Goal: Transaction & Acquisition: Purchase product/service

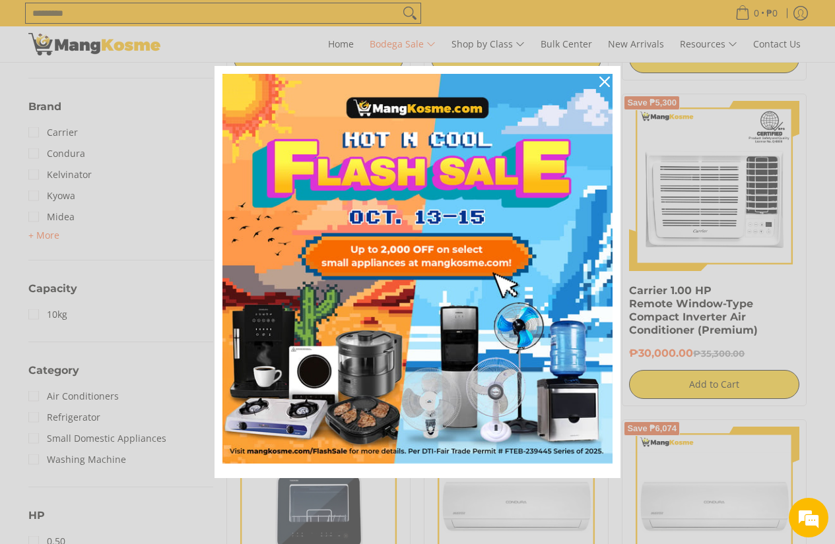
scroll to position [396, 0]
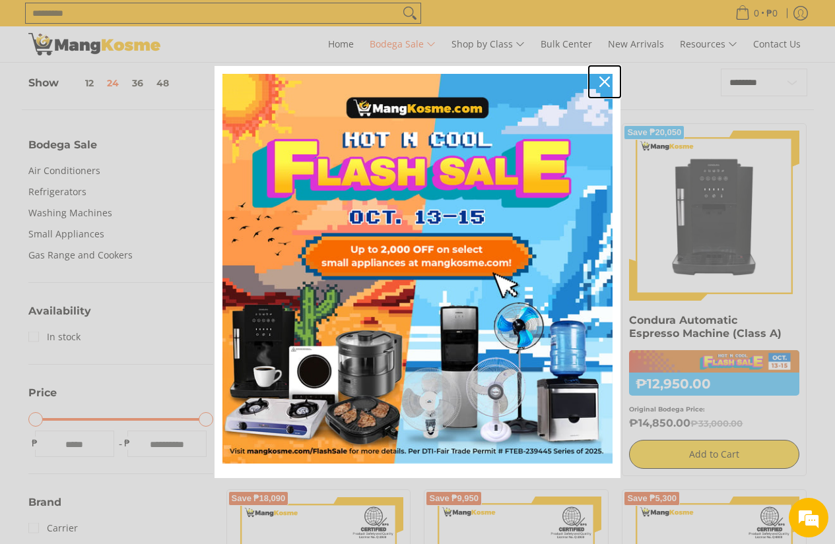
drag, startPoint x: 602, startPoint y: 82, endPoint x: 167, endPoint y: 18, distance: 439.4
click at [593, 83] on button "Close" at bounding box center [605, 82] width 32 height 32
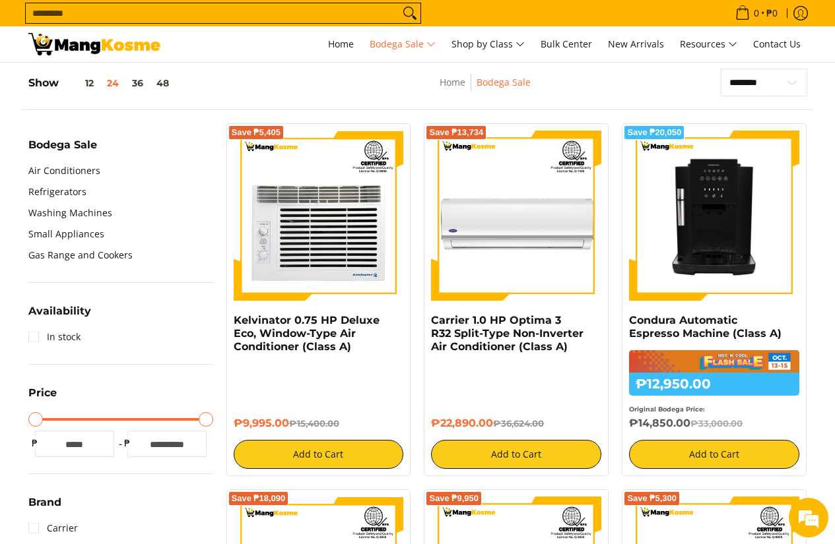
click at [170, 9] on input "Search..." at bounding box center [212, 13] width 373 height 20
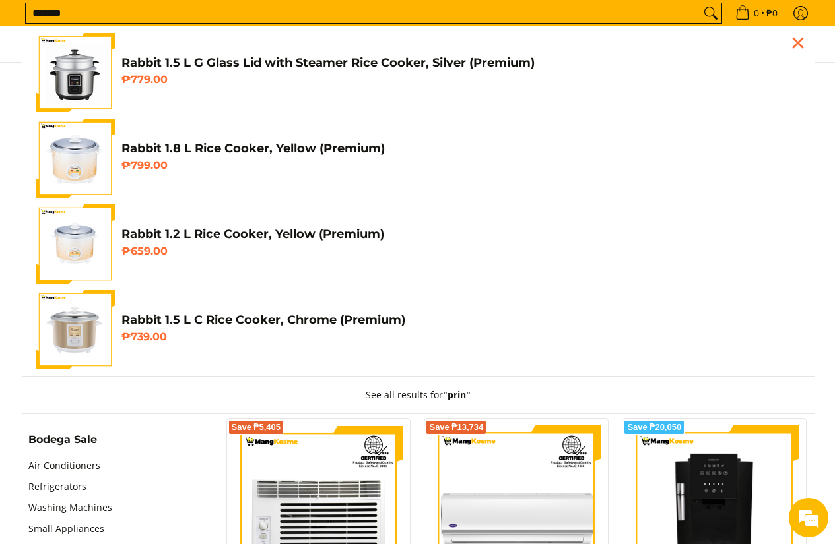
scroll to position [59, 0]
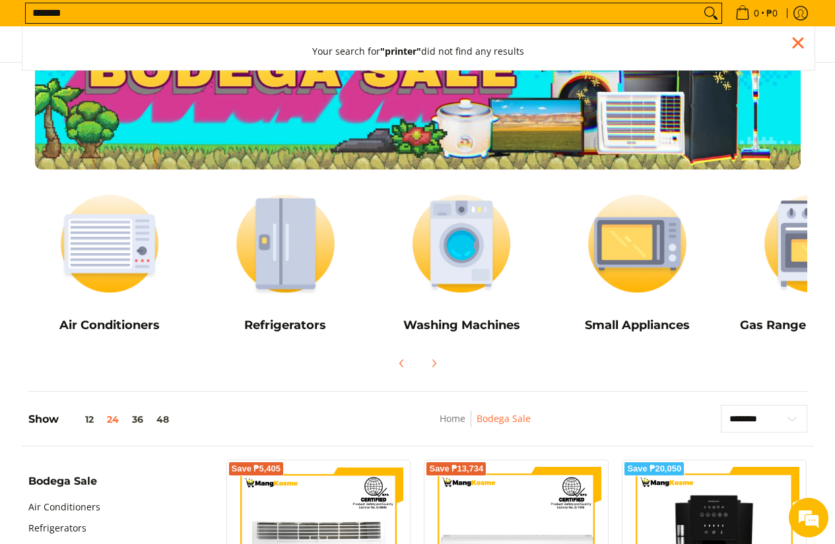
type input "*******"
click at [700, 3] on button "Search" at bounding box center [710, 13] width 21 height 20
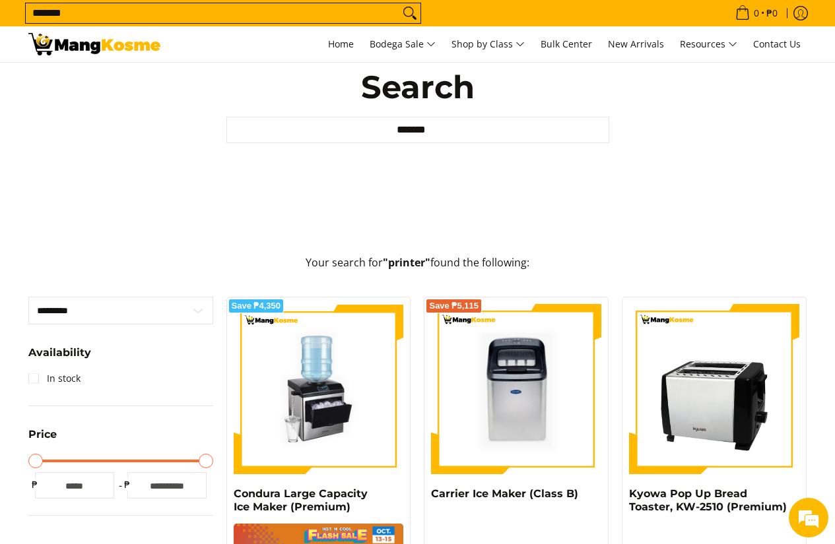
scroll to position [81, 0]
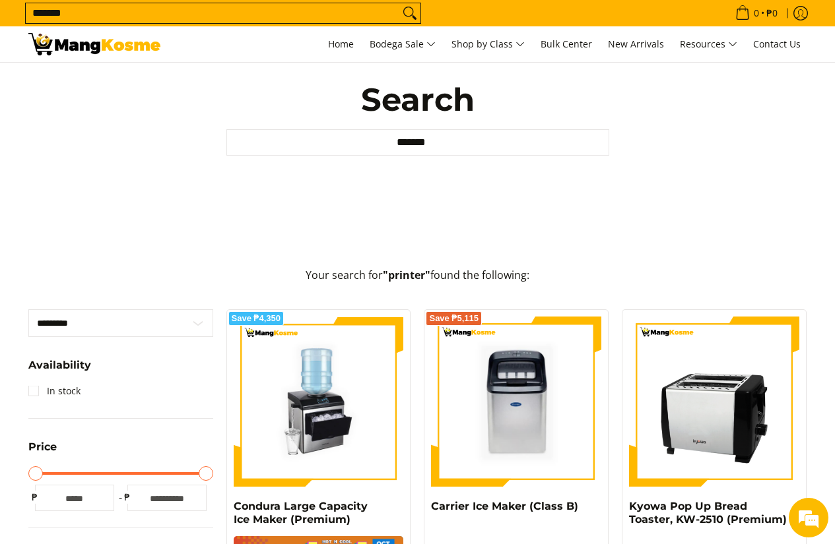
click at [406, 13] on icon "Search" at bounding box center [409, 13] width 21 height 20
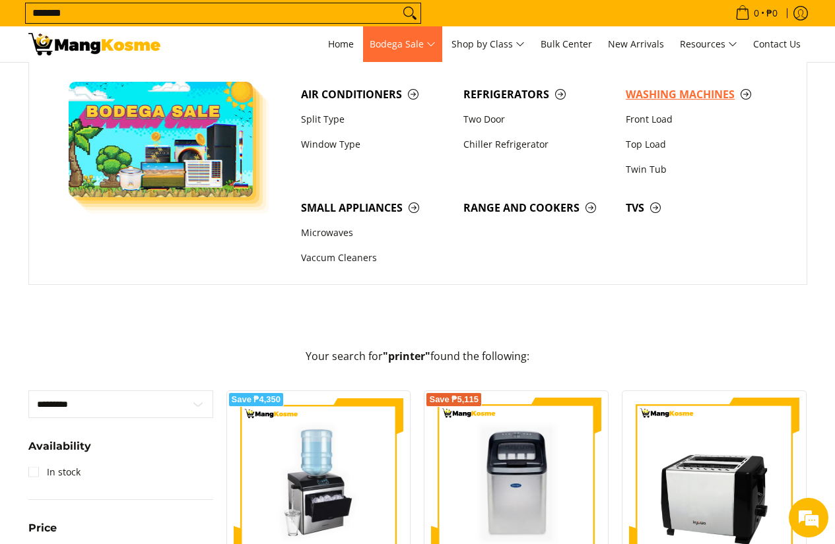
click at [661, 93] on span "Washing Machines" at bounding box center [700, 94] width 149 height 16
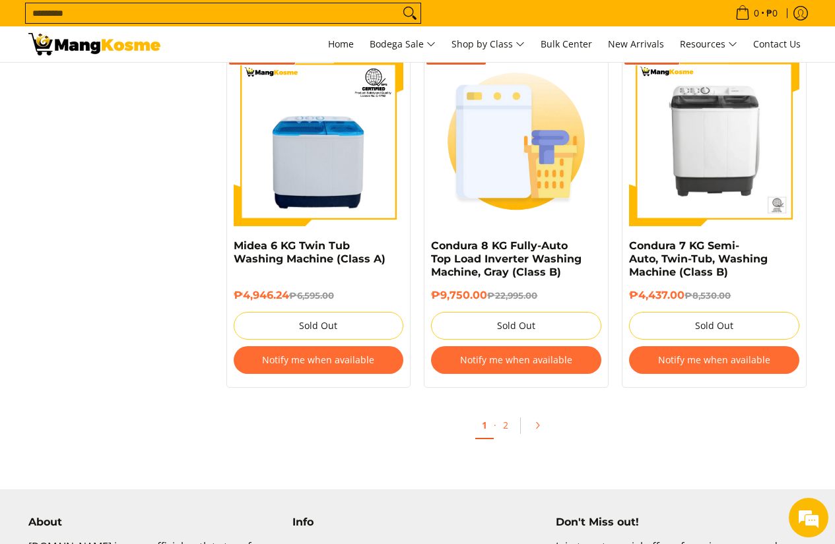
scroll to position [2771, 0]
